Goal: Task Accomplishment & Management: Manage account settings

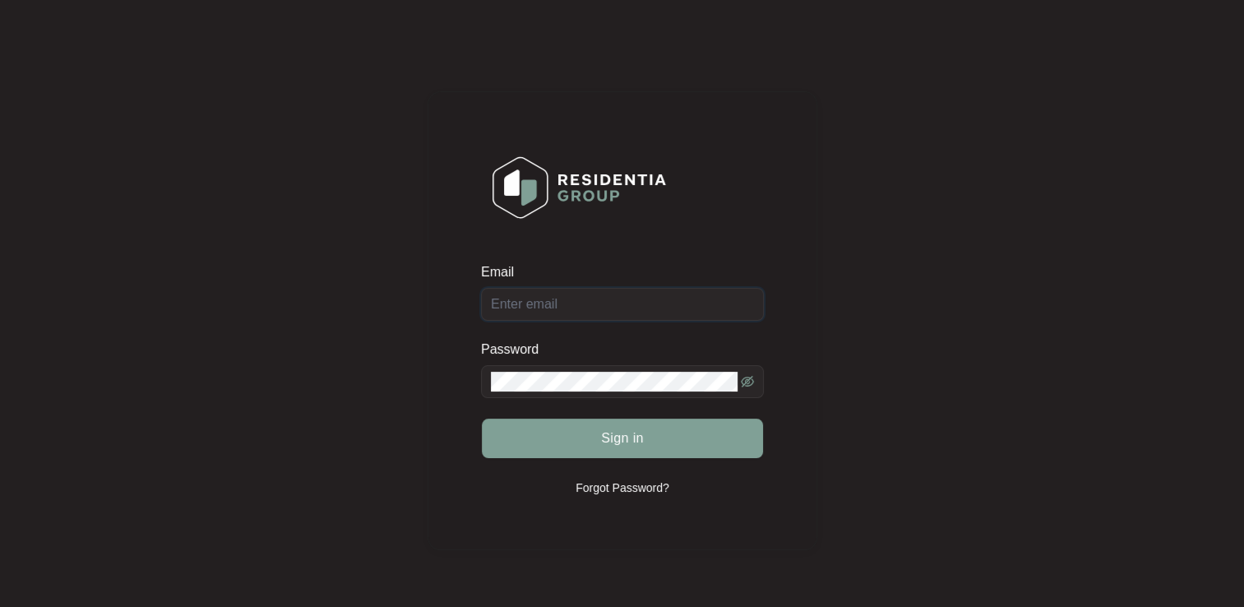
type input "[EMAIL_ADDRESS][DOMAIN_NAME]"
click at [632, 441] on span "Sign in" at bounding box center [622, 438] width 43 height 20
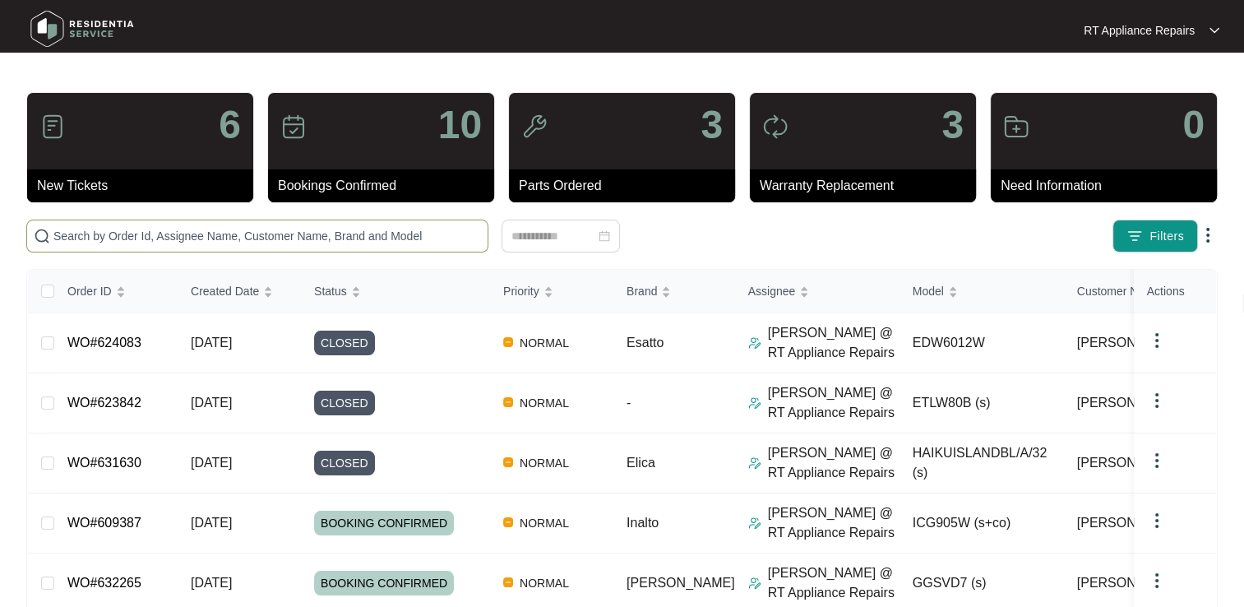
click at [132, 235] on input "text" at bounding box center [266, 236] width 427 height 18
type input "[PERSON_NAME]"
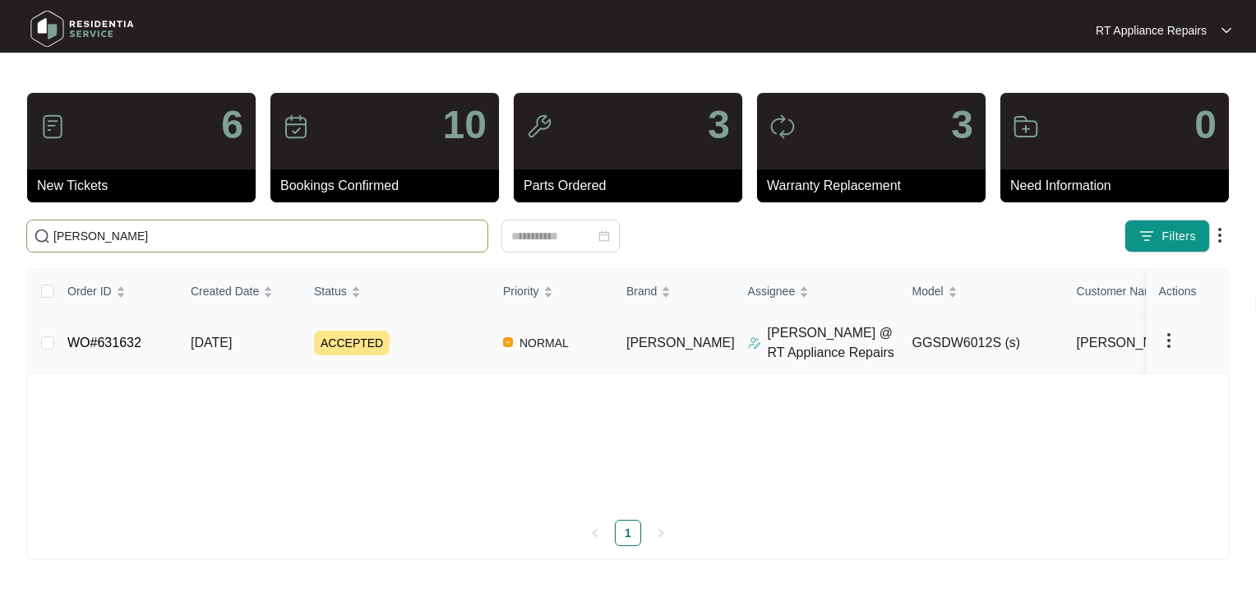
click at [113, 348] on link "WO#631632" at bounding box center [104, 342] width 74 height 14
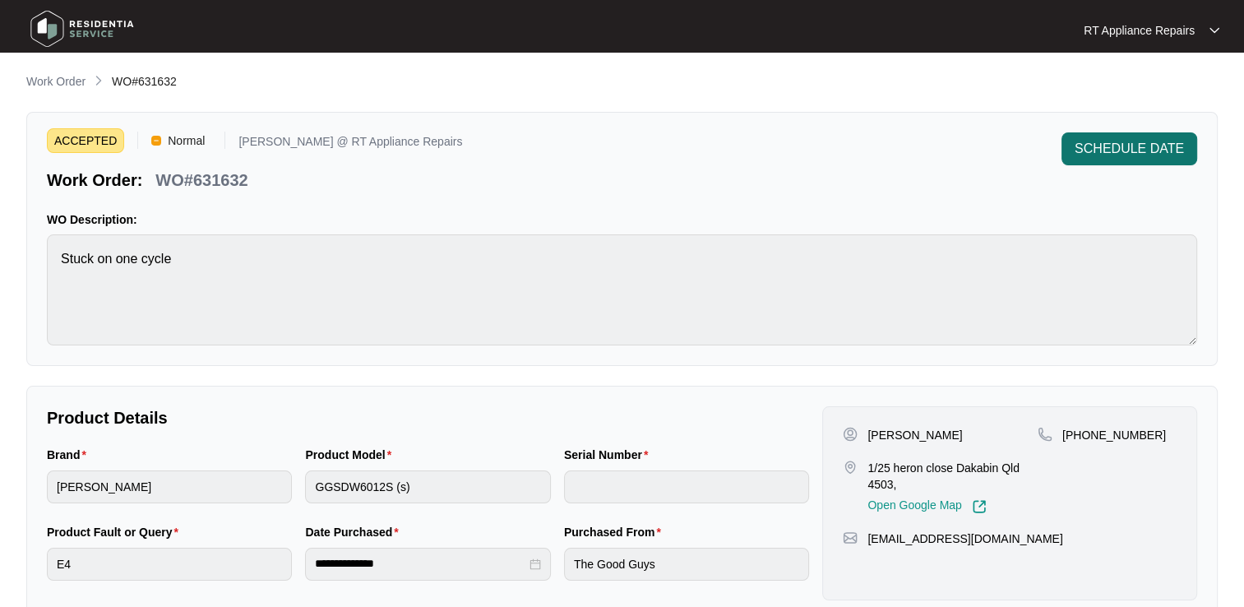
click at [1130, 150] on span "SCHEDULE DATE" at bounding box center [1128, 149] width 109 height 20
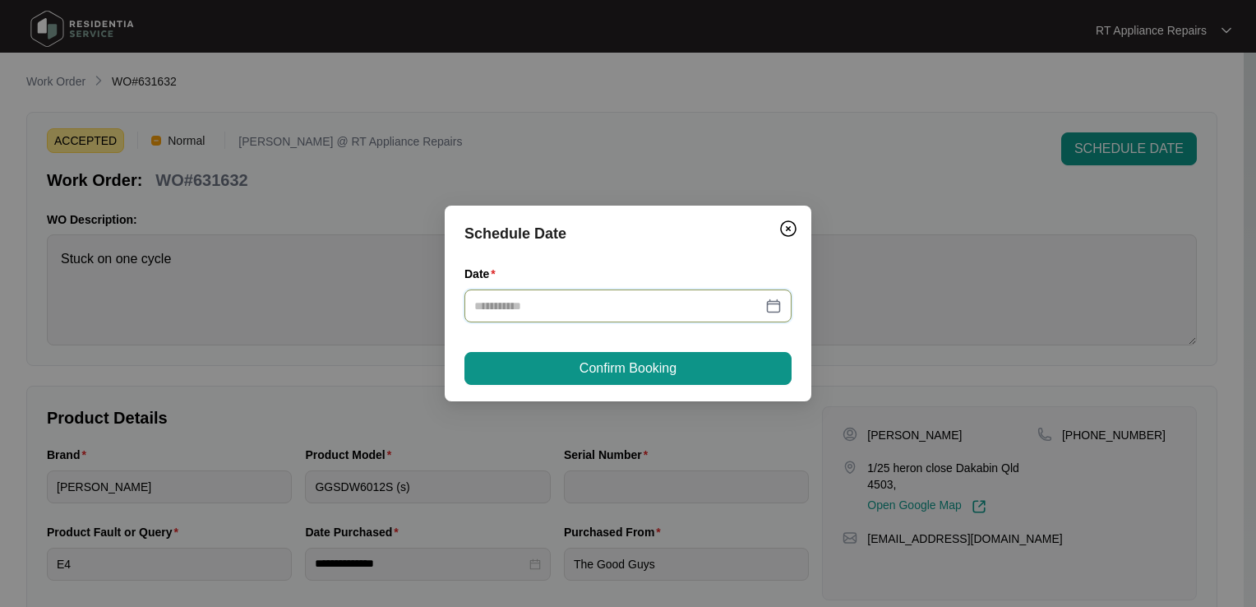
click at [571, 303] on input "Date" at bounding box center [618, 306] width 288 height 18
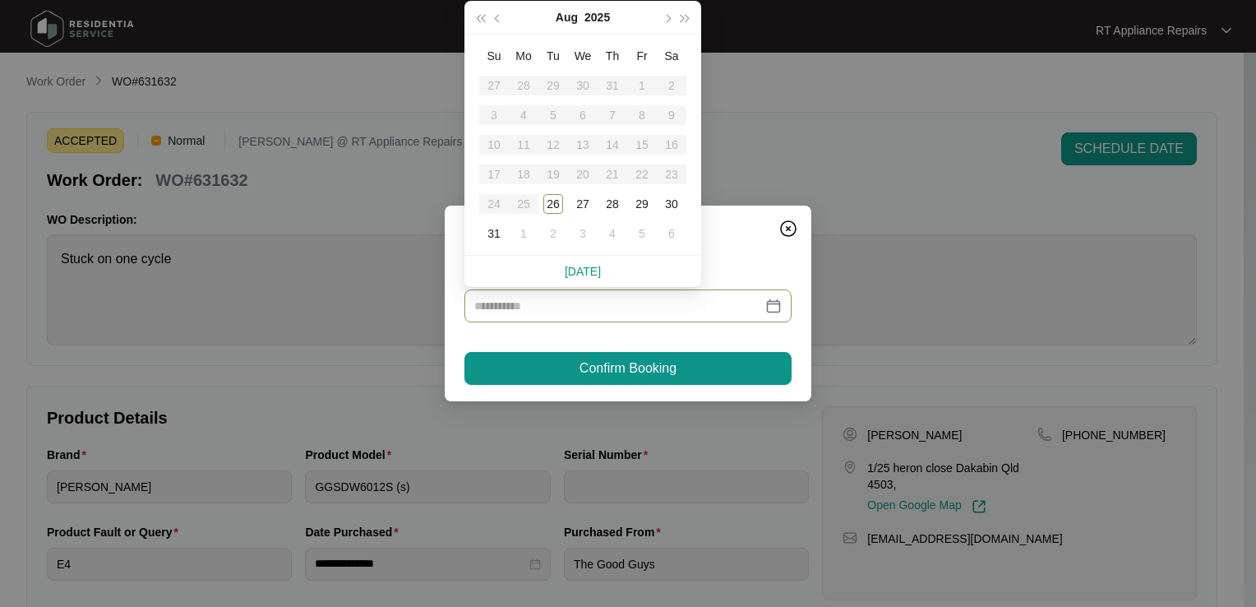
type input "**********"
click at [585, 201] on div "27" at bounding box center [583, 204] width 20 height 20
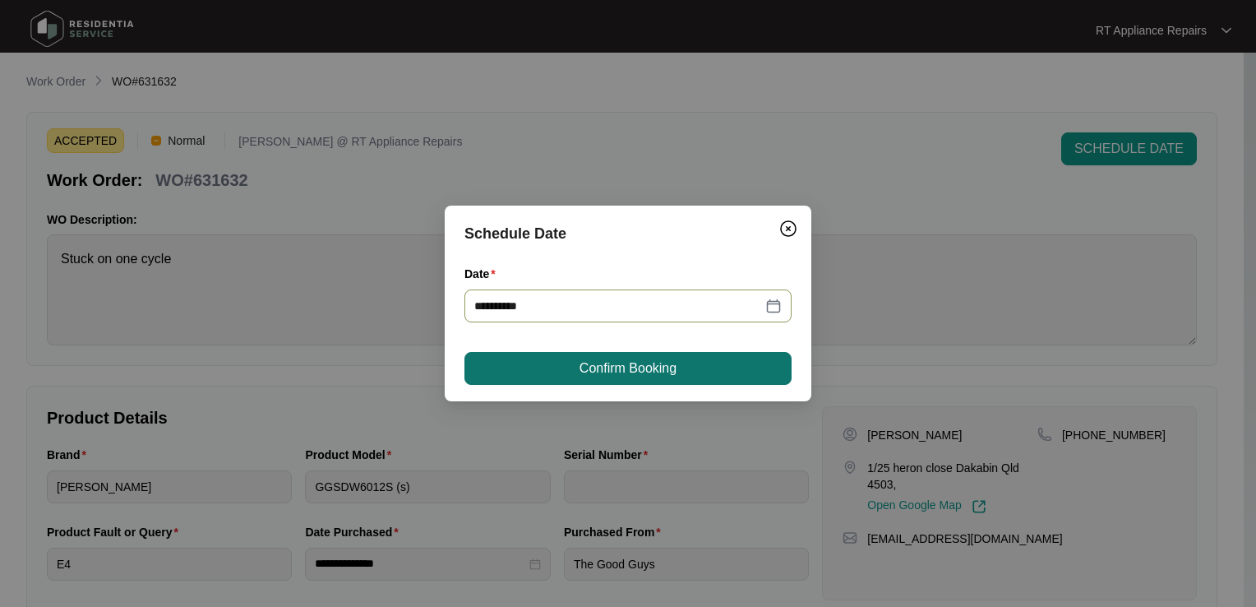
type input "**********"
click at [609, 375] on span "Confirm Booking" at bounding box center [628, 368] width 97 height 20
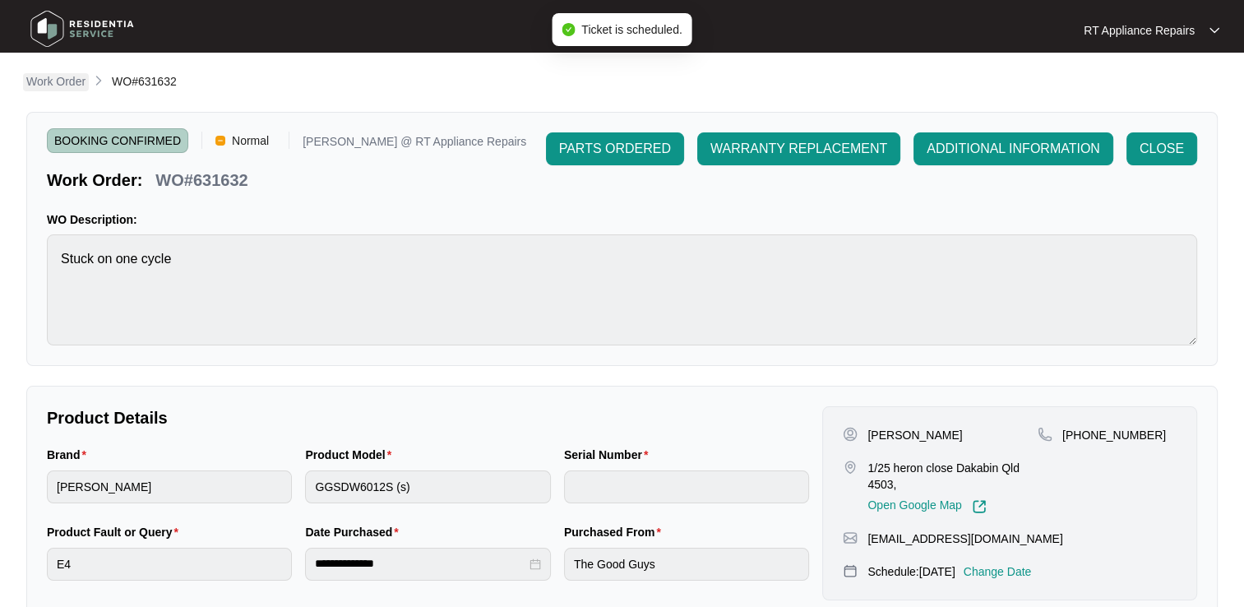
click at [72, 85] on p "Work Order" at bounding box center [55, 81] width 59 height 16
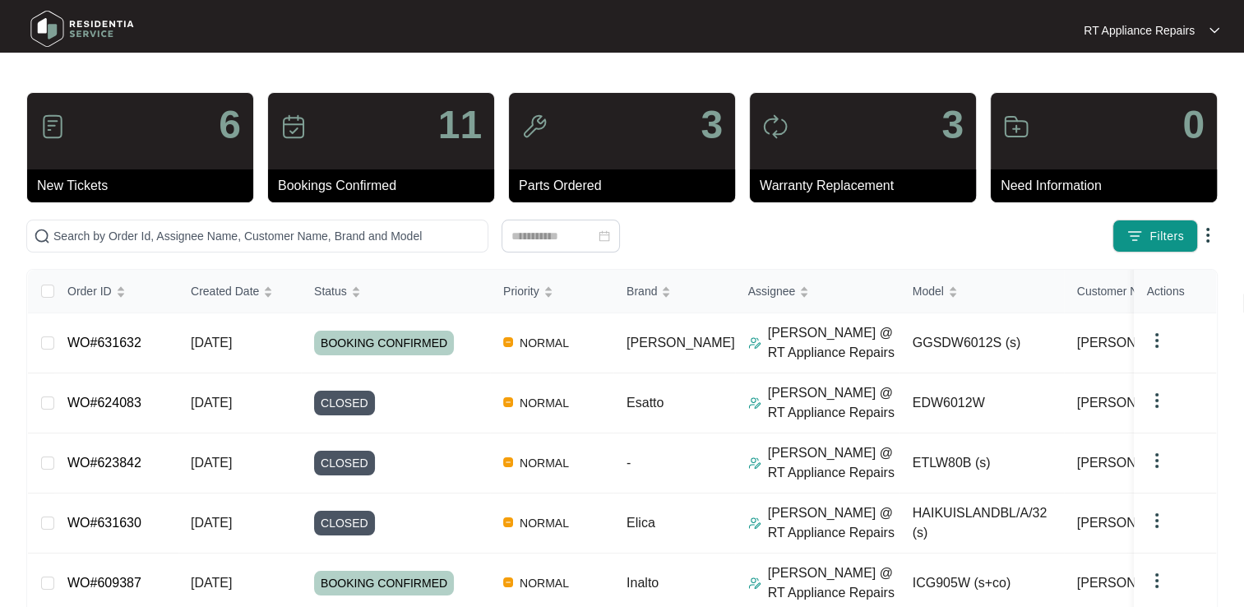
click at [1207, 27] on div "RT Appliance Repairs" at bounding box center [1152, 30] width 136 height 16
click at [1167, 90] on p "Log Out" at bounding box center [1164, 87] width 83 height 16
